Goal: Task Accomplishment & Management: Complete application form

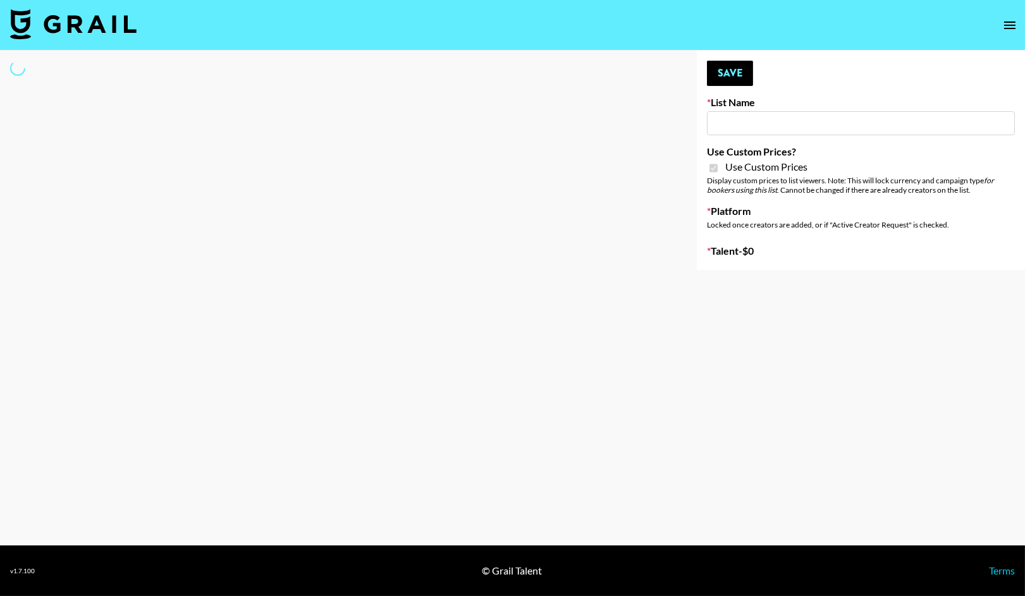
type input "Fellowers x Grail | NYFW | FaceApp Collaboration | IG |"
checkbox input "true"
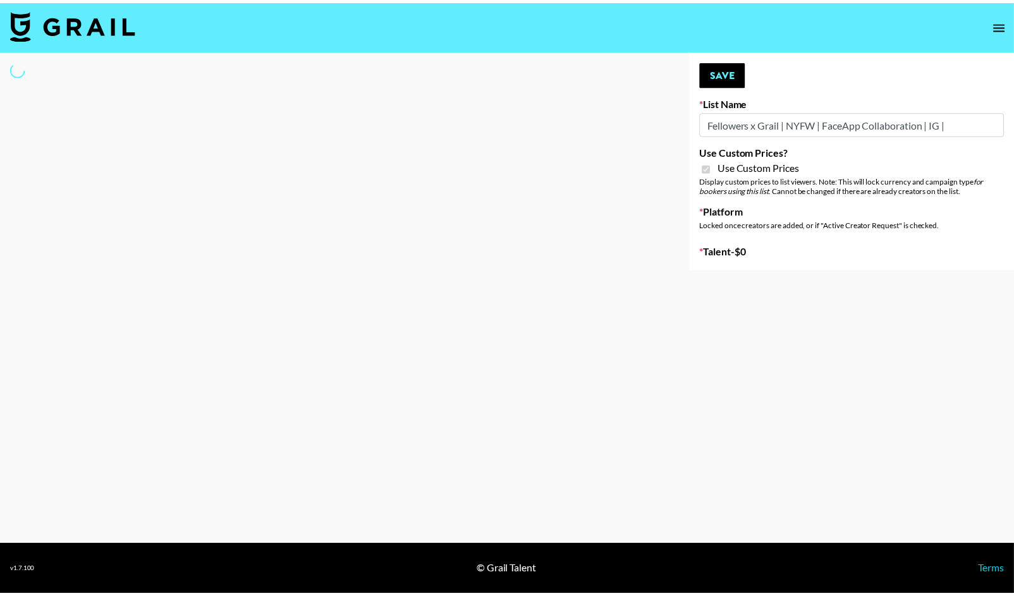
select select "Brand"
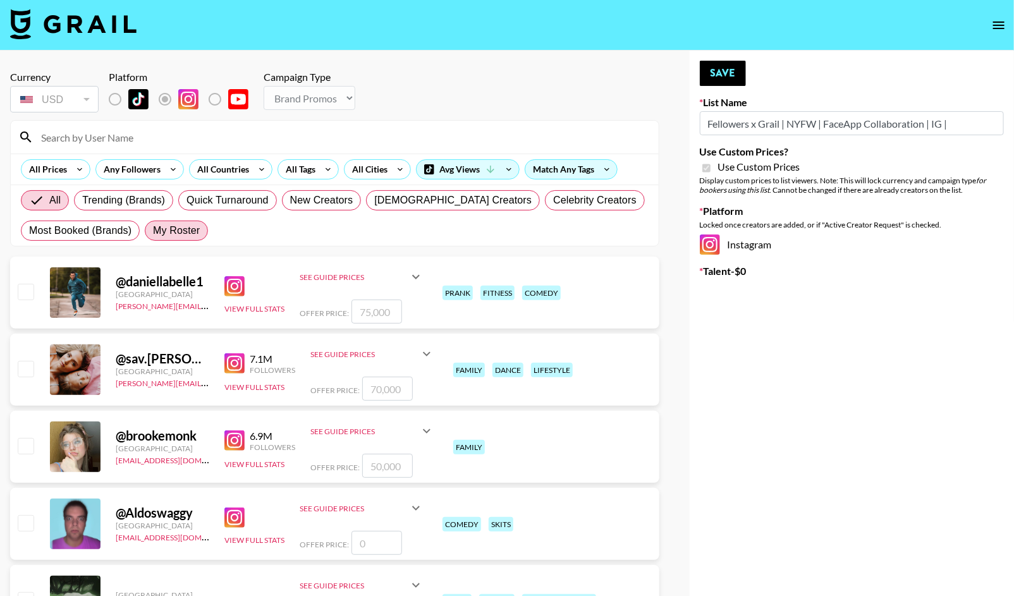
click at [181, 231] on span "My Roster" at bounding box center [176, 230] width 47 height 15
click at [153, 231] on input "My Roster" at bounding box center [153, 231] width 0 height 0
radio input "true"
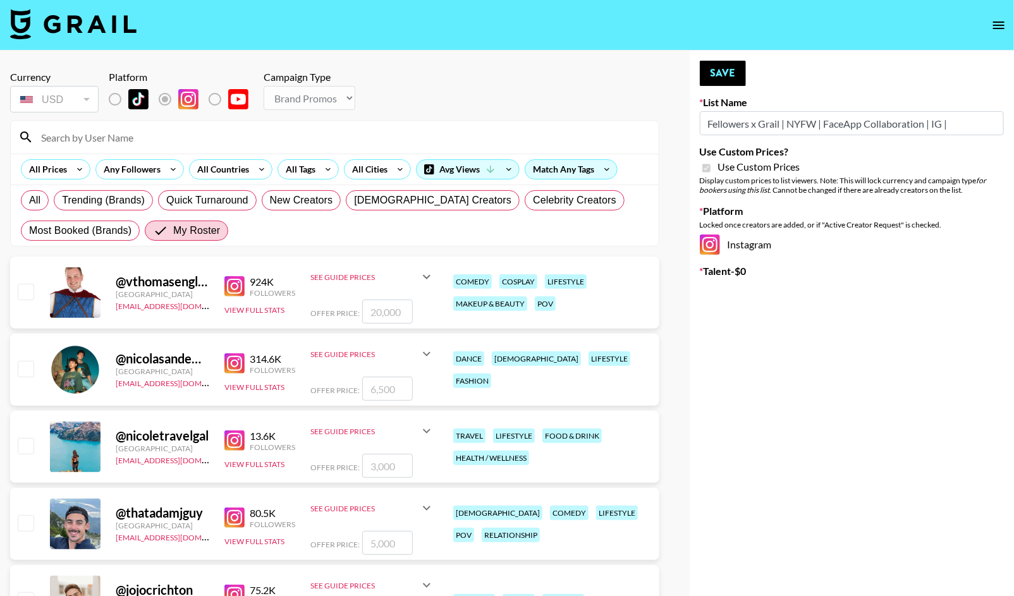
click at [381, 391] on input "number" at bounding box center [387, 389] width 51 height 24
checkbox input "true"
type input "1500"
click at [800, 326] on textarea at bounding box center [858, 323] width 236 height 24
type textarea "Attending NYFW event eac"
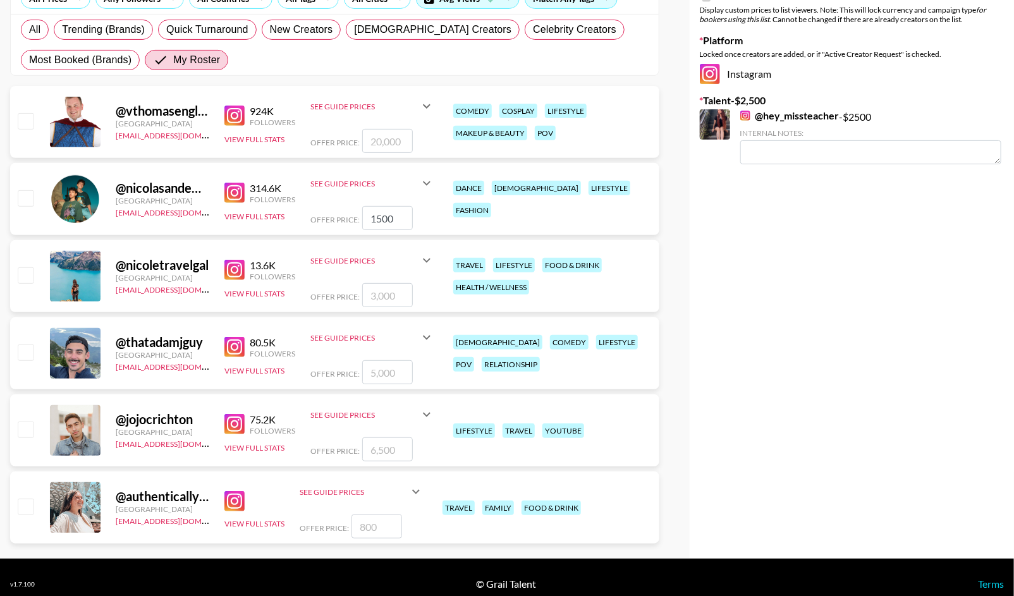
scroll to position [184, 0]
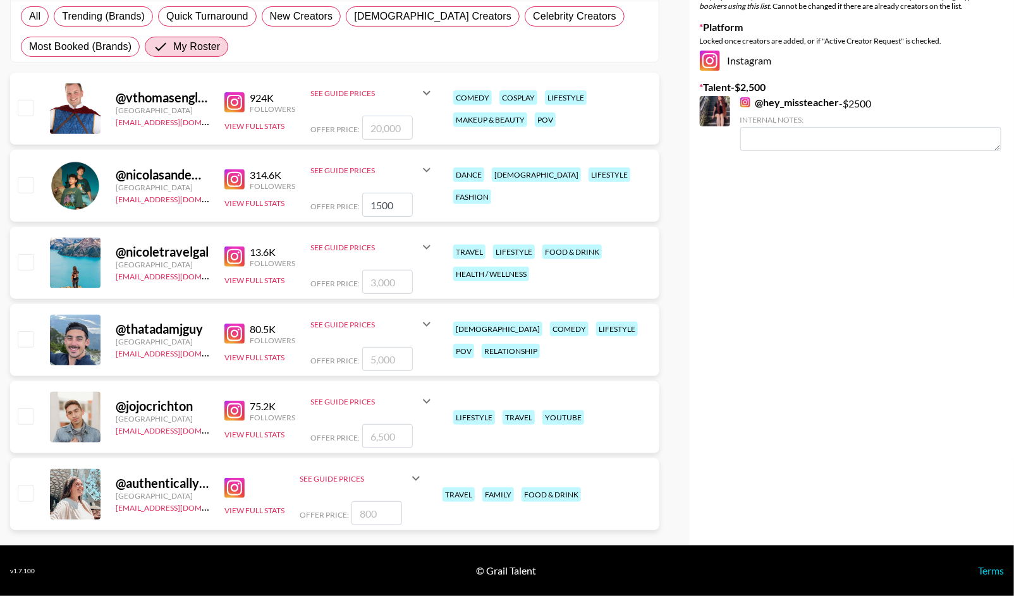
click at [393, 211] on input "1500" at bounding box center [387, 205] width 51 height 24
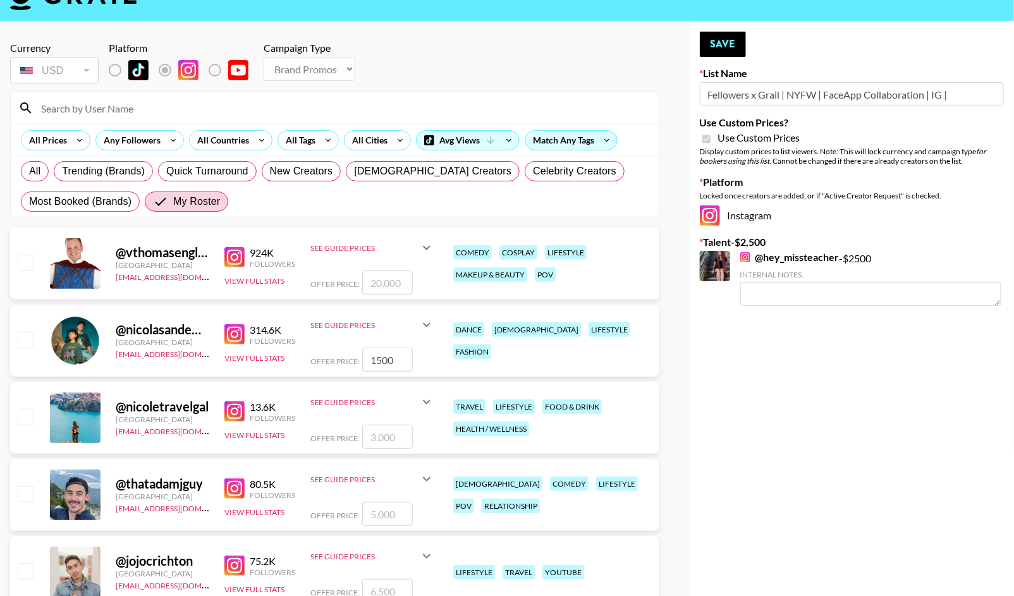
scroll to position [39, 0]
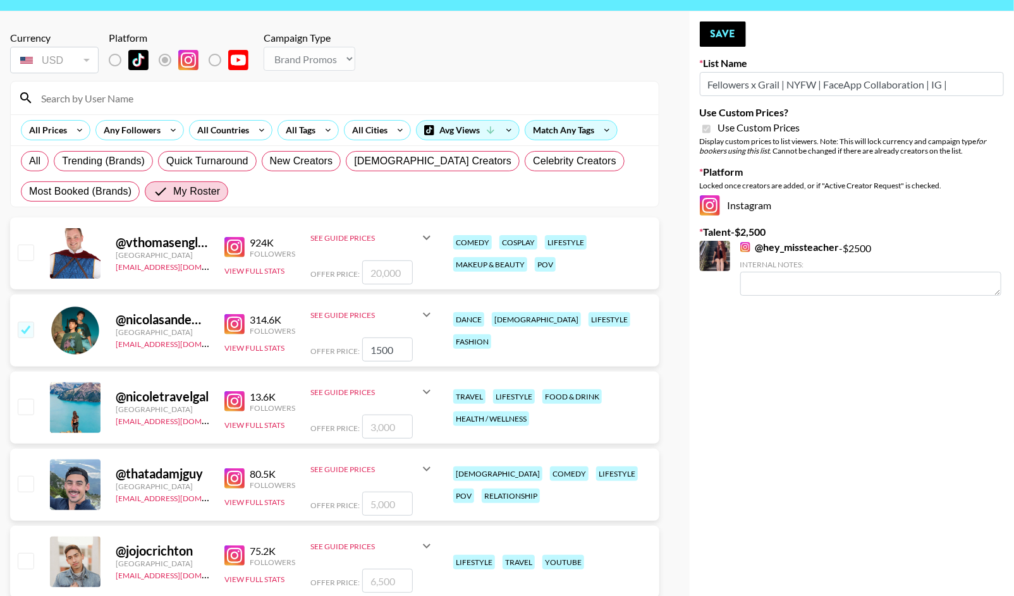
checkbox input "true"
type input "1500"
click at [810, 348] on textarea at bounding box center [858, 351] width 236 height 24
type textarea "at"
click at [409, 348] on input "1500" at bounding box center [387, 350] width 51 height 24
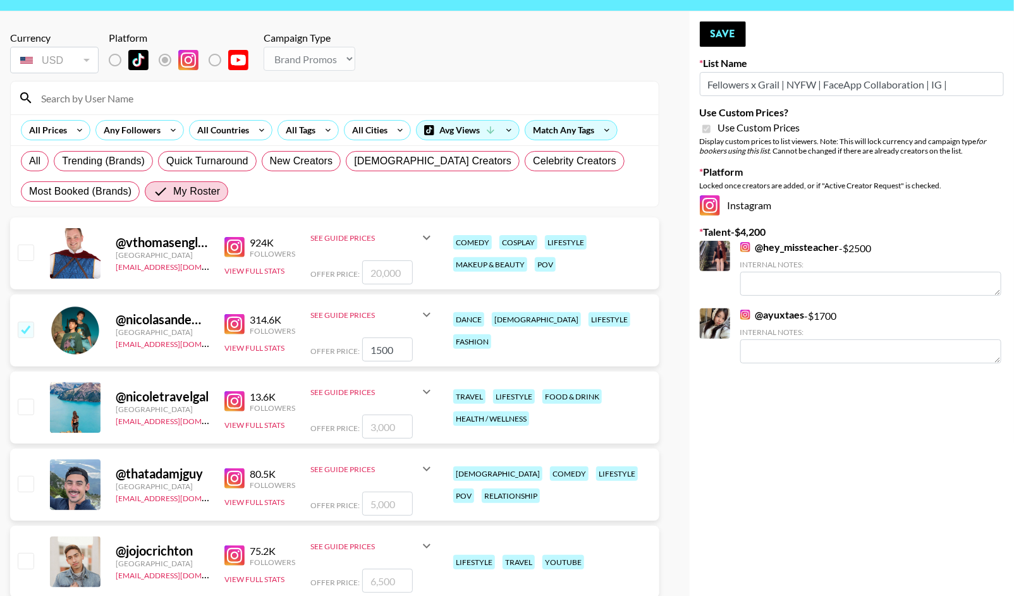
checkbox input "true"
type input "1500"
click at [728, 34] on button "Save" at bounding box center [723, 33] width 46 height 25
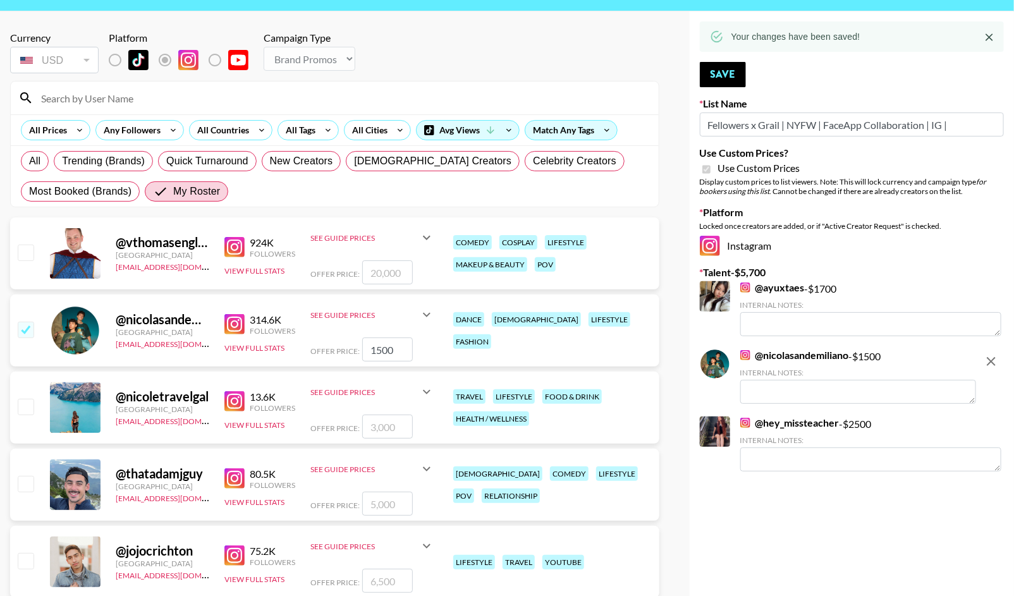
click at [829, 392] on textarea at bounding box center [858, 392] width 236 height 24
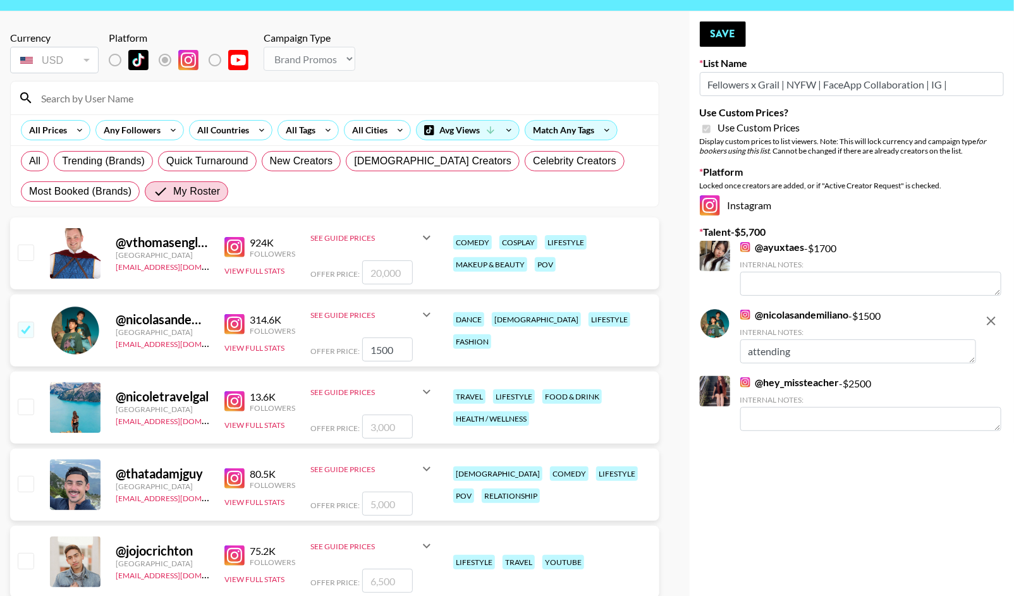
type textarea "attending"
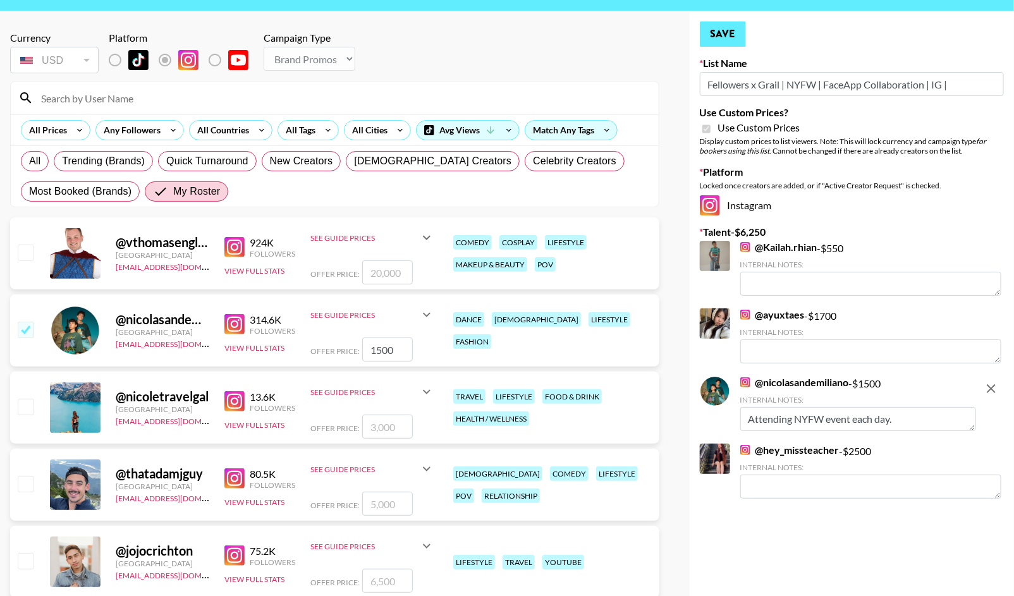
type textarea "Attending NYFW event each day."
click at [732, 37] on button "Save" at bounding box center [723, 33] width 46 height 25
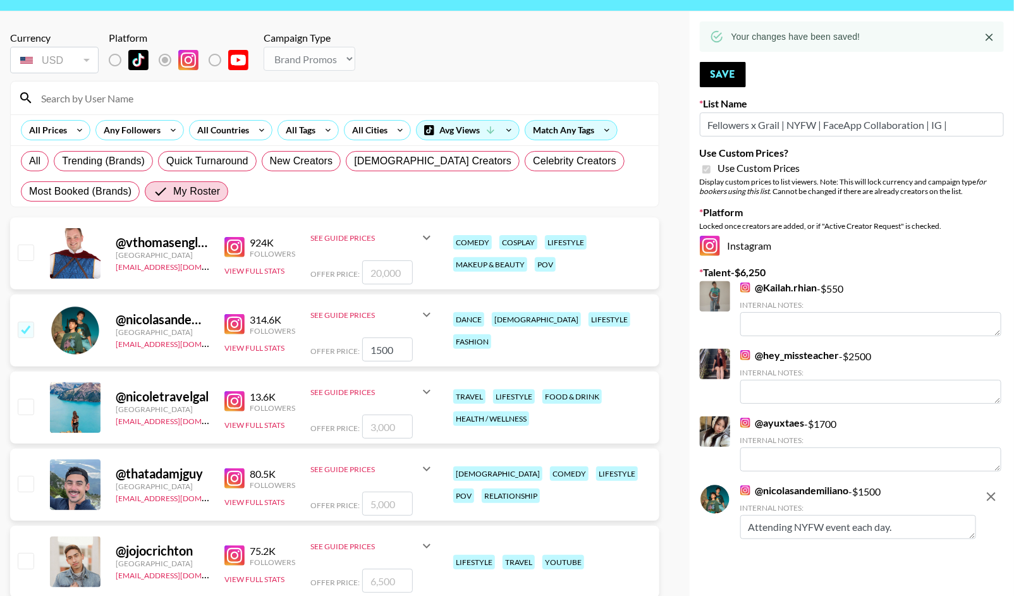
type input "Fellowers x rail | NYFW | FaceApp Collaboration | IG | s"
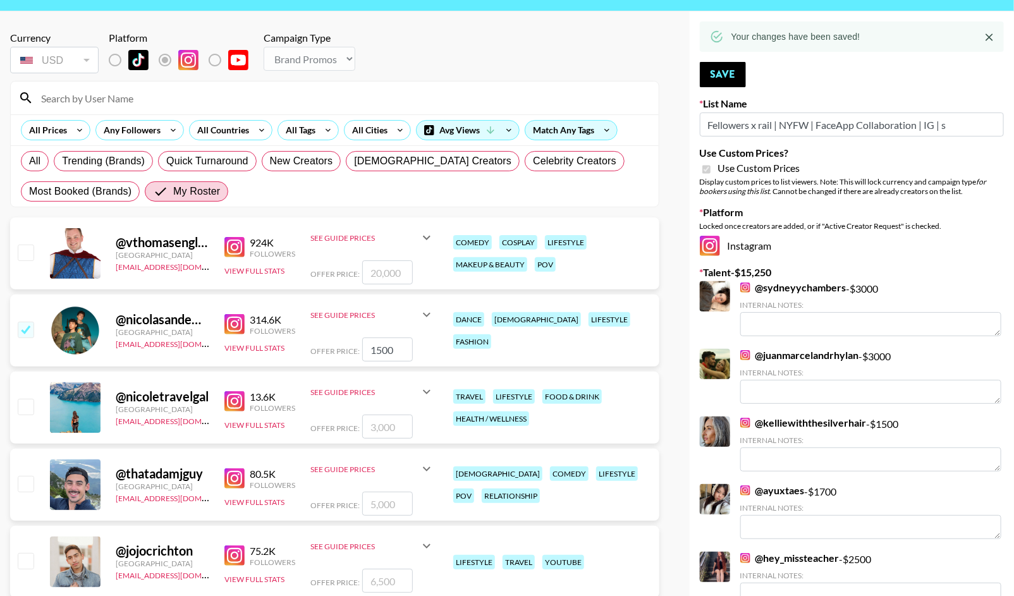
type textarea "Attending 3 events for NYFW"
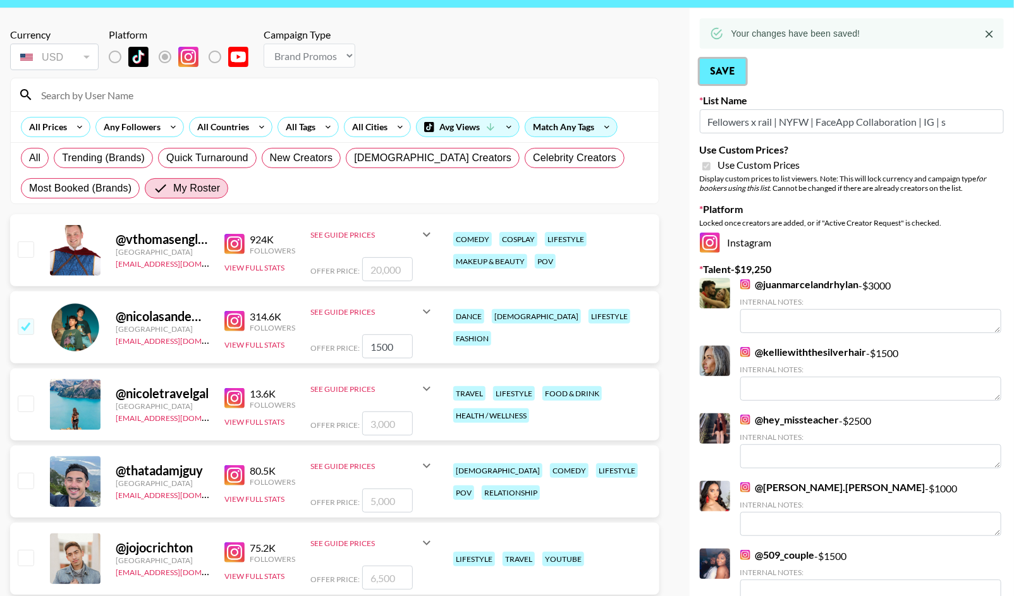
scroll to position [0, 0]
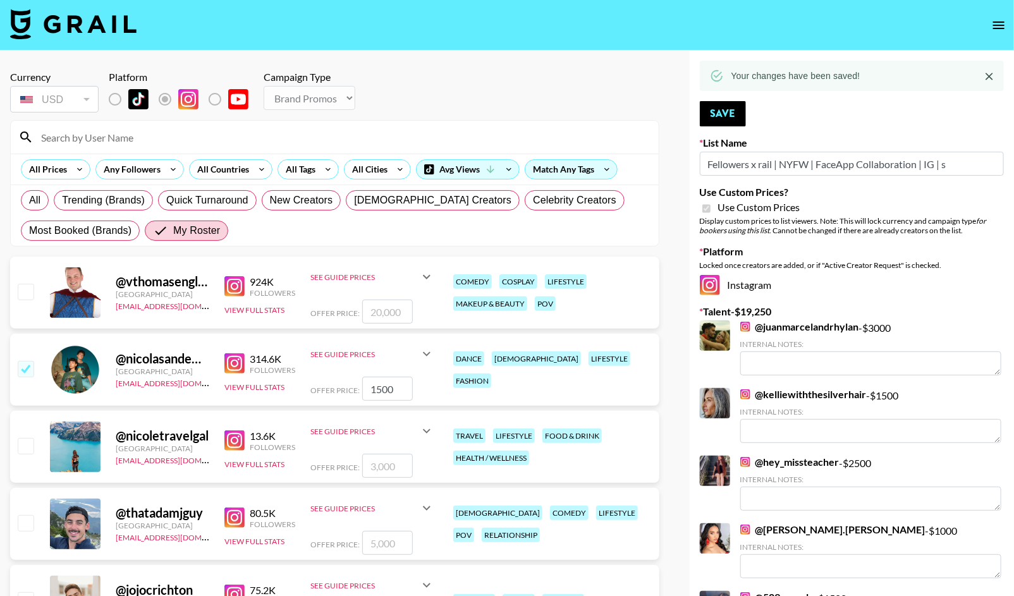
click at [595, 80] on div "Currency USD USD ​ Platform Campaign Type Choose Type... Song Promos Brand Prom…" at bounding box center [334, 93] width 649 height 44
click at [723, 113] on button "Save" at bounding box center [723, 113] width 46 height 25
